Goal: Task Accomplishment & Management: Manage account settings

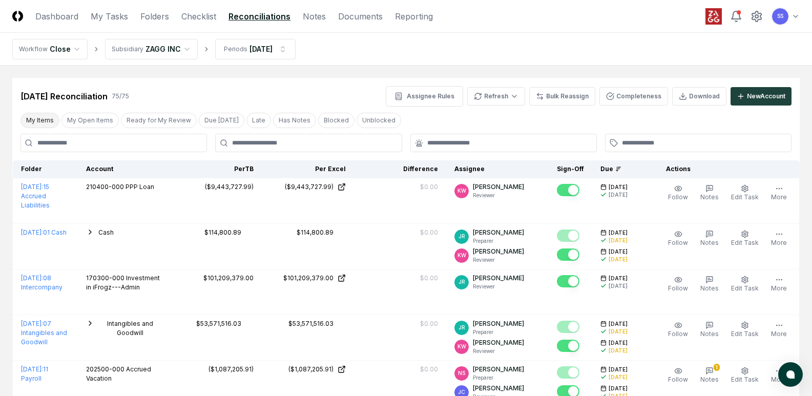
click at [47, 123] on button "My Items" at bounding box center [39, 120] width 39 height 15
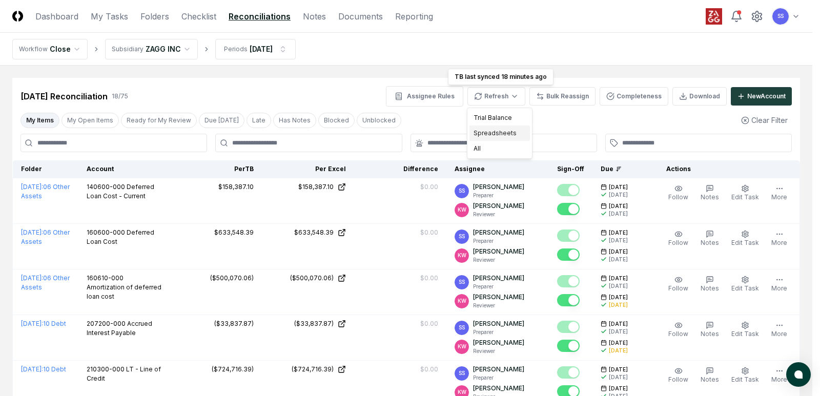
click at [496, 135] on div "Spreadsheets" at bounding box center [499, 132] width 60 height 15
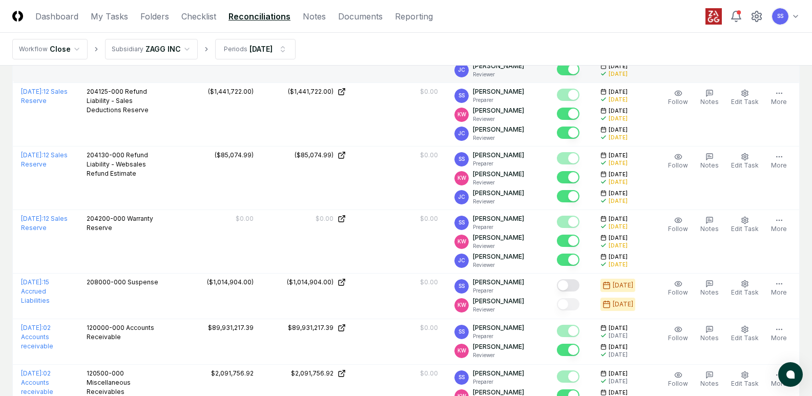
scroll to position [563, 0]
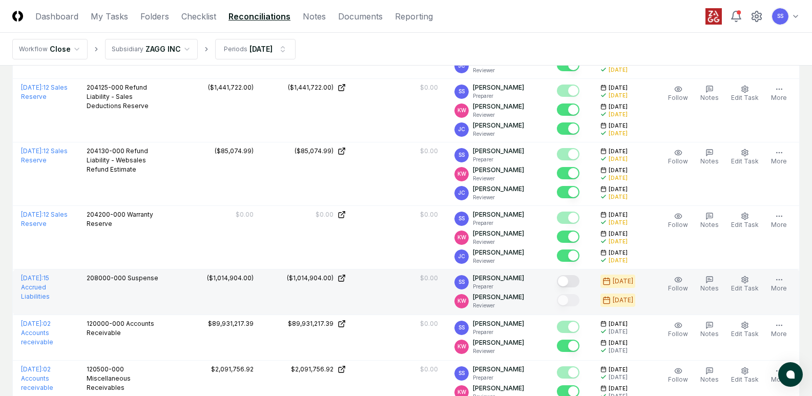
click at [573, 280] on button "Mark complete" at bounding box center [568, 281] width 23 height 12
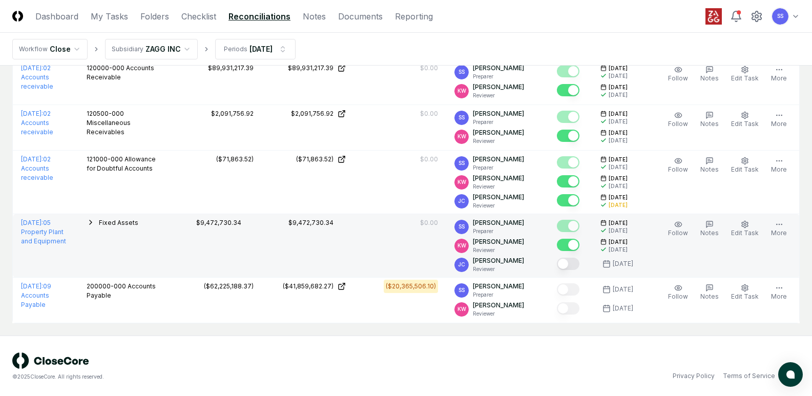
scroll to position [820, 0]
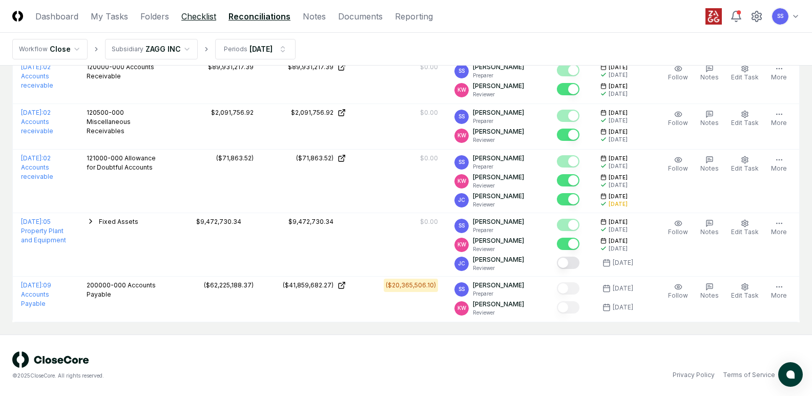
click at [196, 20] on link "Checklist" at bounding box center [198, 16] width 35 height 12
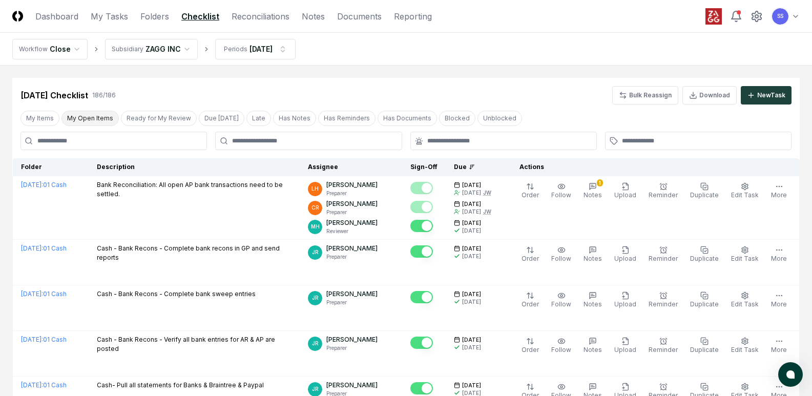
click at [90, 122] on button "My Open Items" at bounding box center [89, 118] width 57 height 15
